Goal: Transaction & Acquisition: Subscribe to service/newsletter

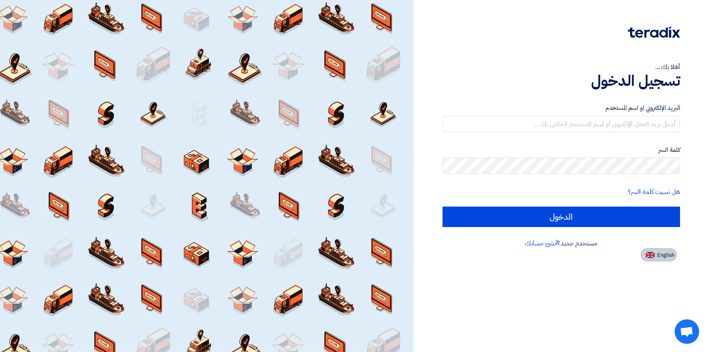
click at [667, 254] on span "English" at bounding box center [665, 255] width 17 height 6
type input "Sign in"
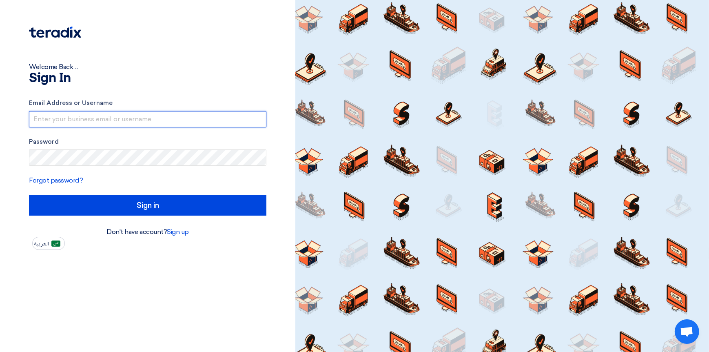
click at [71, 119] on input "text" at bounding box center [148, 119] width 238 height 16
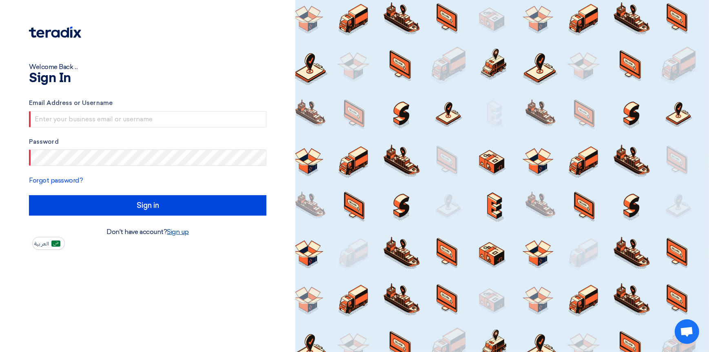
click at [175, 229] on link "Sign up" at bounding box center [178, 232] width 22 height 8
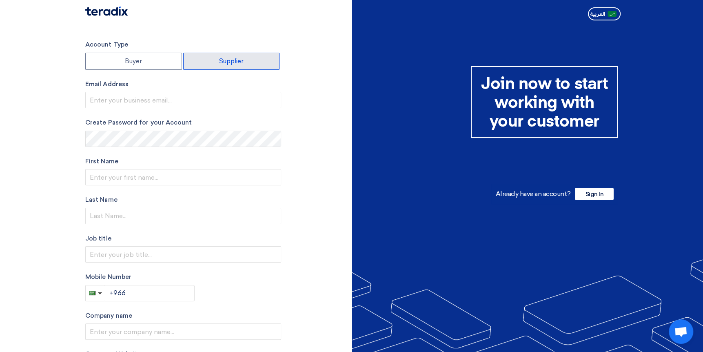
click at [215, 60] on label "Supplier" at bounding box center [231, 61] width 97 height 17
click at [215, 60] on input "Supplier" at bounding box center [232, 61] width 96 height 16
radio input "true"
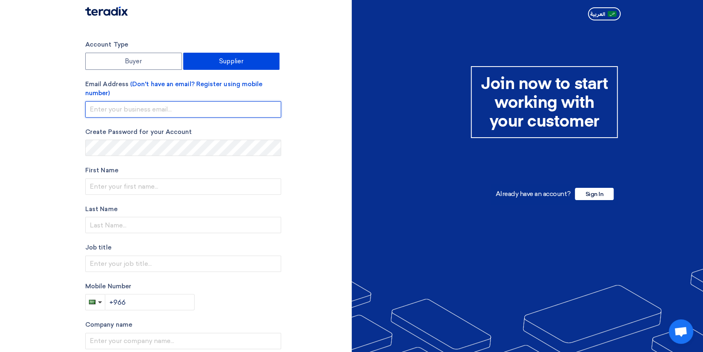
drag, startPoint x: 143, startPoint y: 109, endPoint x: 170, endPoint y: 113, distance: 27.6
click at [144, 109] on input "email" at bounding box center [183, 109] width 196 height 16
type input "isiran.ando@nj.melsa.com.sa"
type input "Ando"
type input "Abdulahab"
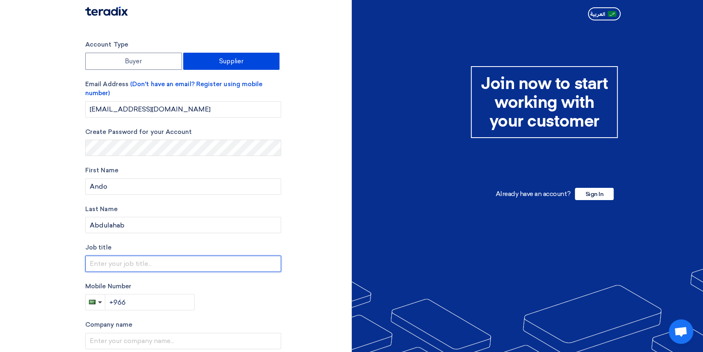
click at [137, 264] on input "text" at bounding box center [183, 263] width 196 height 16
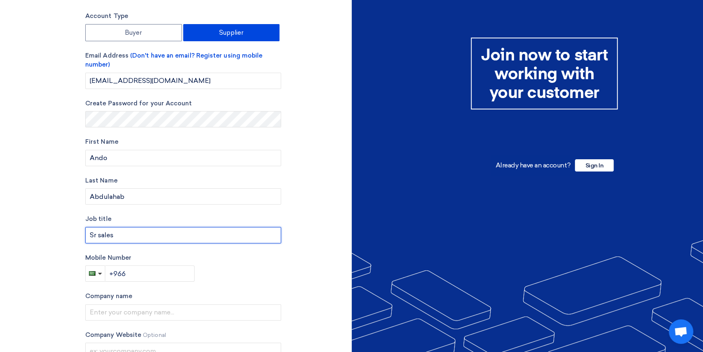
scroll to position [41, 0]
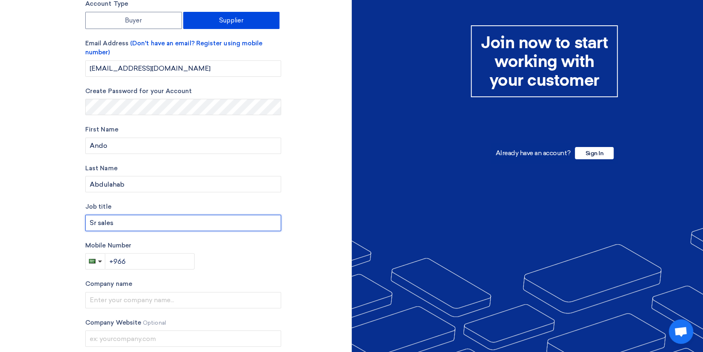
type input "Sr sales"
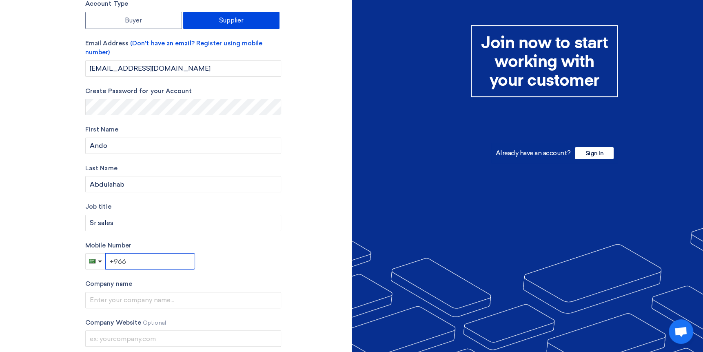
click at [136, 263] on input "+966" at bounding box center [150, 261] width 90 height 16
type input "+966 500640637"
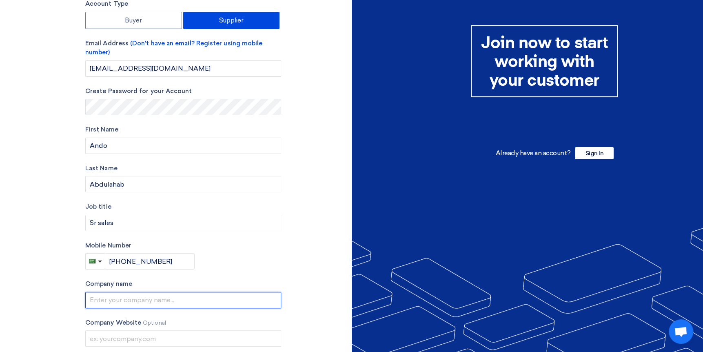
click at [179, 298] on input "text" at bounding box center [183, 300] width 196 height 16
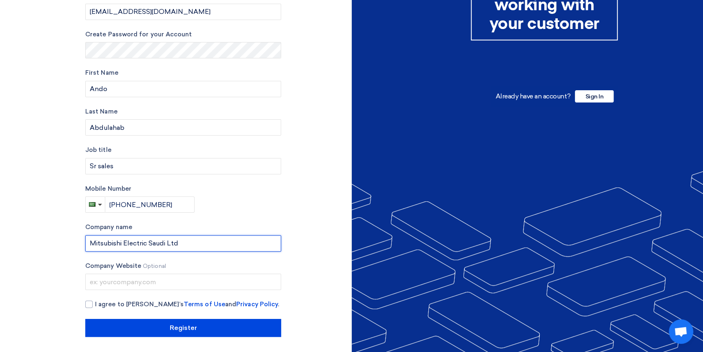
scroll to position [98, 0]
type input "Mitsubishi Electric Saudi Ltd"
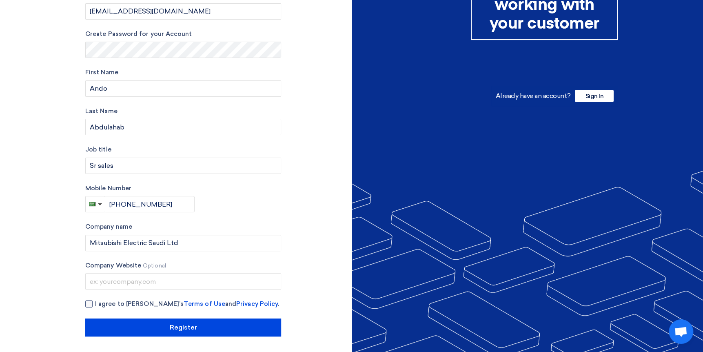
click at [91, 302] on div at bounding box center [88, 303] width 7 height 7
click at [95, 302] on input "I agree to Teradix’s Terms of Use and Privacy Policy ." at bounding box center [193, 307] width 196 height 16
checkbox input "true"
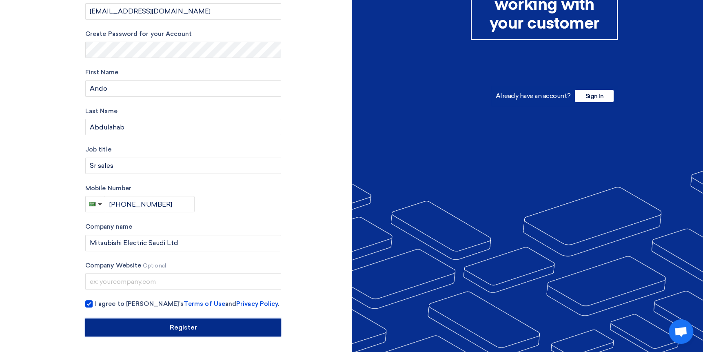
click at [187, 329] on input "Register" at bounding box center [183, 327] width 196 height 18
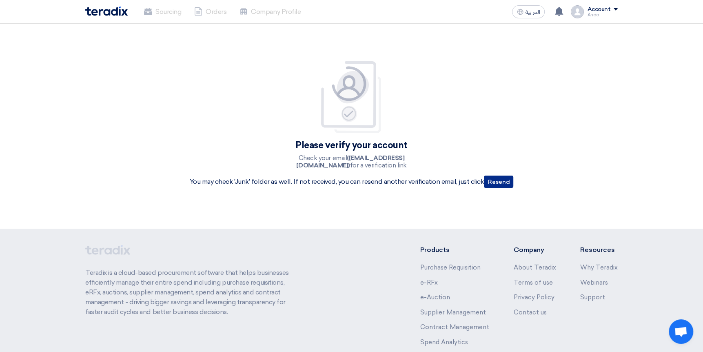
click at [498, 180] on button "Resend" at bounding box center [498, 181] width 29 height 12
click at [546, 138] on div "Please verify your account Check your email (isiran.ando@nj.melsa.com.sa) for a…" at bounding box center [351, 126] width 703 height 205
click at [496, 182] on button "Resend" at bounding box center [498, 181] width 29 height 12
click at [346, 103] on img at bounding box center [351, 96] width 65 height 73
click at [500, 183] on button "Resend" at bounding box center [498, 181] width 29 height 12
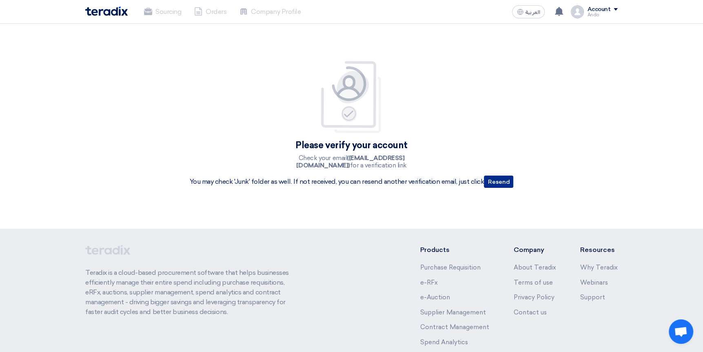
click at [500, 180] on button "Resend" at bounding box center [498, 181] width 29 height 12
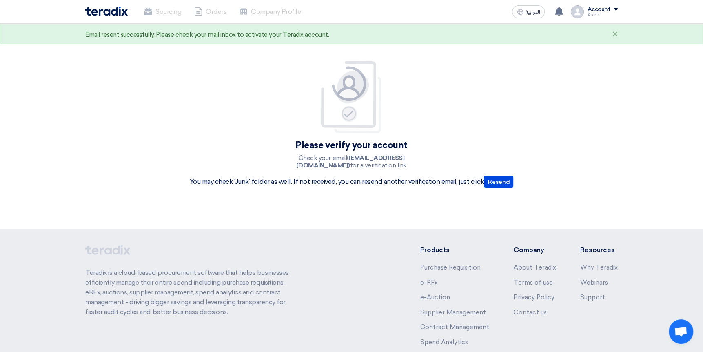
click at [614, 5] on div "Account Ando Sourcing Orders Company Profile Settings Logout" at bounding box center [594, 11] width 47 height 13
click at [455, 100] on div "Please verify your account Check your email (isiran.ando@nj.melsa.com.sa) for a…" at bounding box center [352, 125] width 336 height 131
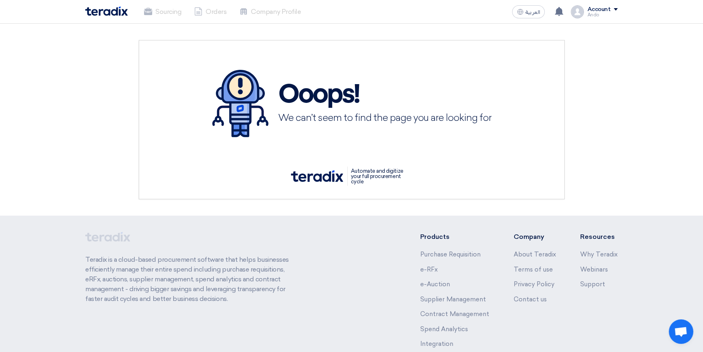
click at [326, 174] on img at bounding box center [317, 175] width 52 height 11
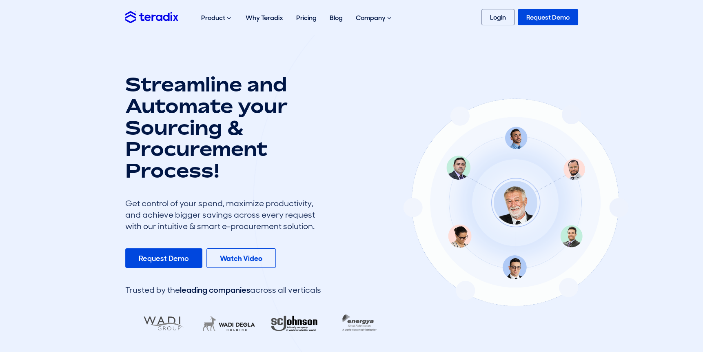
click at [502, 13] on link "Login" at bounding box center [498, 17] width 33 height 16
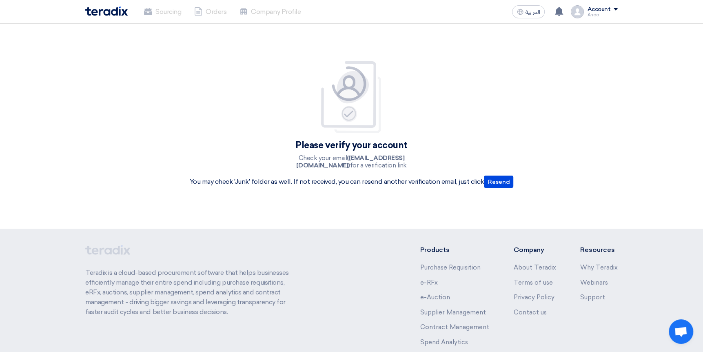
click at [361, 84] on img at bounding box center [351, 96] width 65 height 73
click at [355, 159] on b "(isiran.ando@nj.melsa.com.sa)" at bounding box center [350, 161] width 108 height 15
click at [424, 164] on p "Check your email (isiran.ando@nj.melsa.com.sa) for a verification link" at bounding box center [351, 161] width 147 height 15
click at [613, 9] on div "Account" at bounding box center [602, 9] width 31 height 7
click at [639, 87] on div "Please verify your account Check your email (isiran.ando@nj.melsa.com.sa) for a…" at bounding box center [351, 126] width 703 height 205
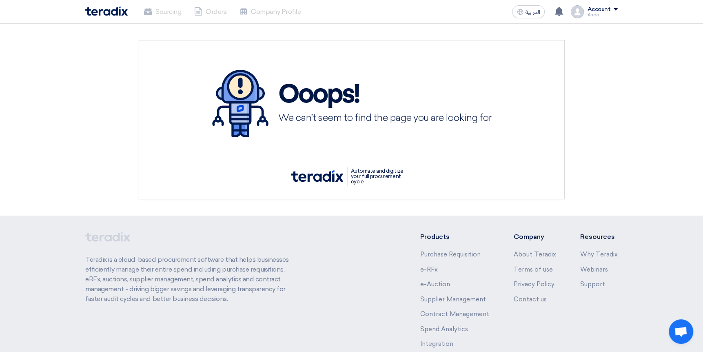
click at [318, 131] on div "Ooops! We can’t seem to find the page you are looking for" at bounding box center [351, 103] width 279 height 67
click at [354, 175] on p "Automate and digitize your full procurement cycle" at bounding box center [379, 176] width 65 height 19
click at [317, 174] on img at bounding box center [317, 175] width 52 height 11
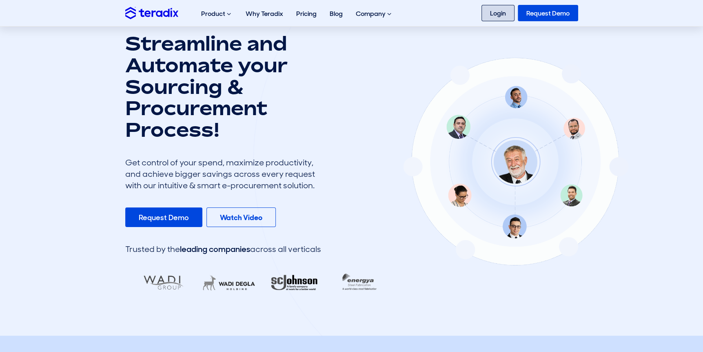
click at [497, 11] on link "Login" at bounding box center [498, 13] width 33 height 16
